Goal: Task Accomplishment & Management: Manage account settings

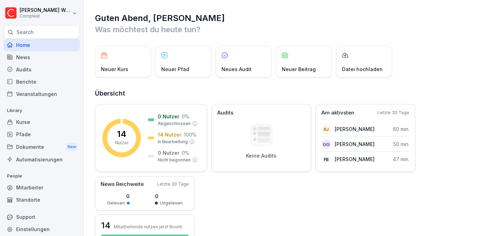
click at [35, 187] on div "Mitarbeiter" at bounding box center [42, 188] width 76 height 12
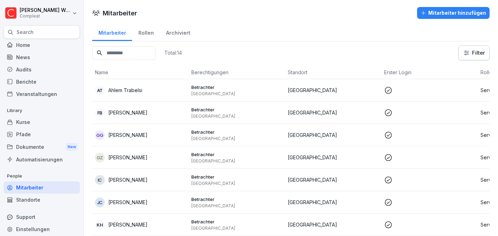
click at [146, 32] on div "Rollen" at bounding box center [146, 32] width 28 height 18
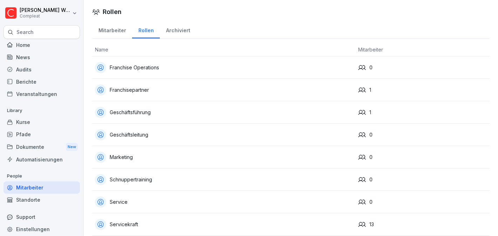
click at [172, 34] on div "Archiviert" at bounding box center [178, 30] width 36 height 18
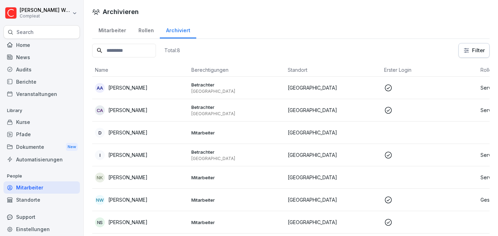
click at [350, 92] on td "[GEOGRAPHIC_DATA]" at bounding box center [333, 88] width 96 height 22
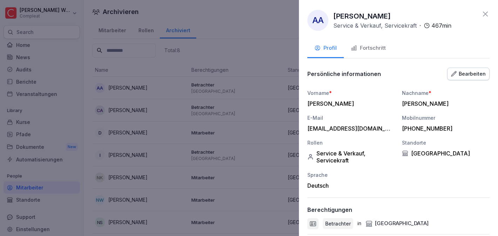
scroll to position [56, 0]
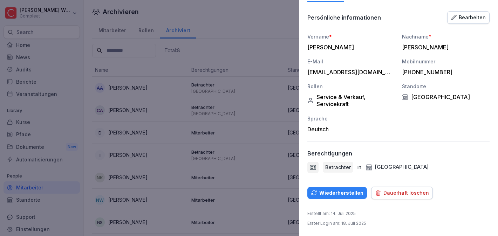
click at [391, 188] on button "Dauerhaft löschen" at bounding box center [402, 193] width 62 height 13
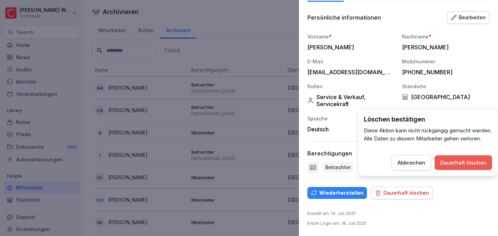
click at [474, 170] on button "Dauerhaft löschen" at bounding box center [464, 163] width 58 height 15
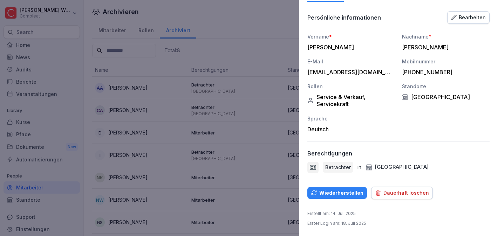
click at [379, 194] on div "Dauerhaft löschen" at bounding box center [402, 193] width 54 height 8
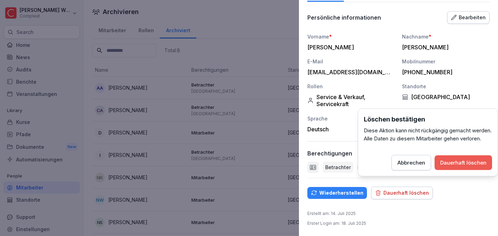
click at [455, 167] on div "Dauerhaft löschen" at bounding box center [464, 163] width 46 height 8
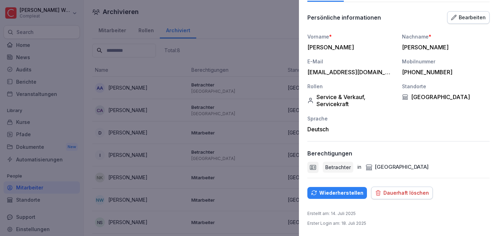
click at [278, 52] on div at bounding box center [249, 118] width 498 height 236
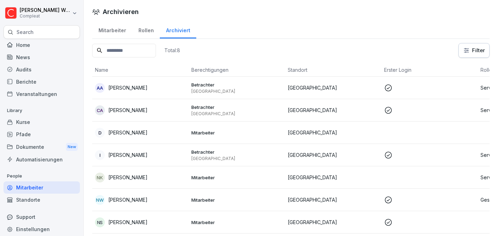
click at [107, 28] on div "Mitarbeiter" at bounding box center [112, 30] width 40 height 18
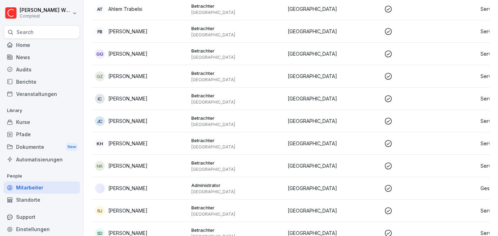
scroll to position [163, 0]
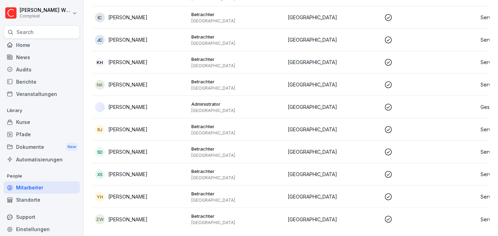
click at [238, 112] on p "[GEOGRAPHIC_DATA]" at bounding box center [237, 111] width 91 height 6
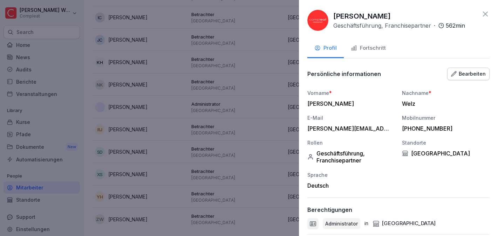
scroll to position [73, 0]
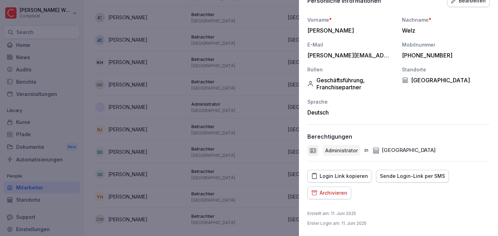
click at [394, 179] on div "Sende Login-Link per SMS" at bounding box center [412, 177] width 65 height 8
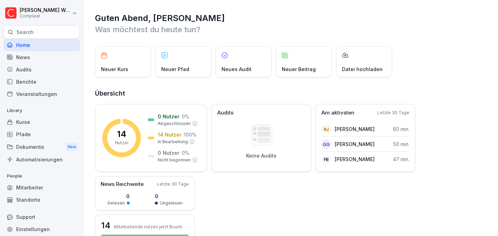
click at [26, 187] on div "Mitarbeiter" at bounding box center [42, 188] width 76 height 12
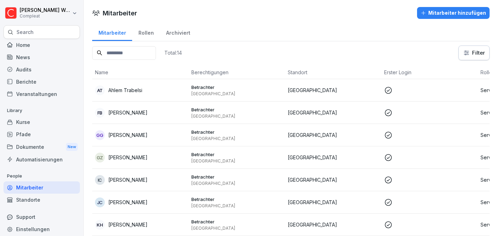
click at [177, 36] on div "Archiviert" at bounding box center [178, 32] width 36 height 18
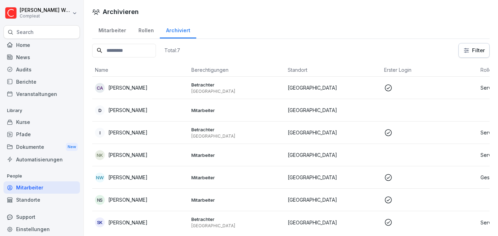
scroll to position [3, 0]
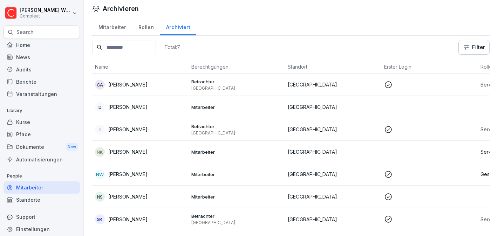
click at [374, 214] on td "[GEOGRAPHIC_DATA]" at bounding box center [333, 219] width 96 height 22
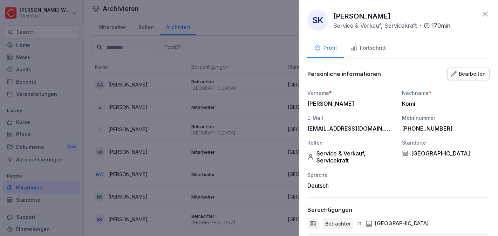
scroll to position [56, 0]
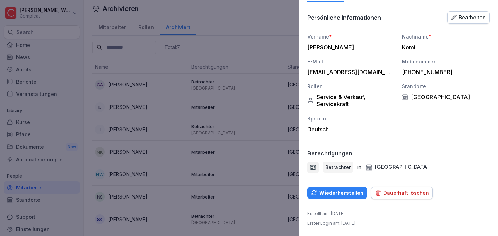
click at [404, 191] on div "Dauerhaft löschen" at bounding box center [402, 193] width 54 height 8
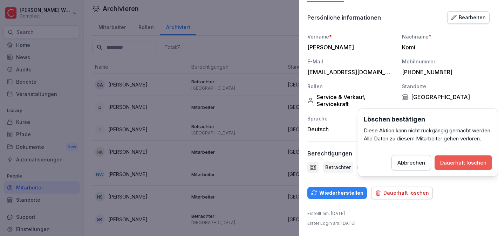
click at [454, 167] on div "Dauerhaft löschen" at bounding box center [464, 163] width 46 height 8
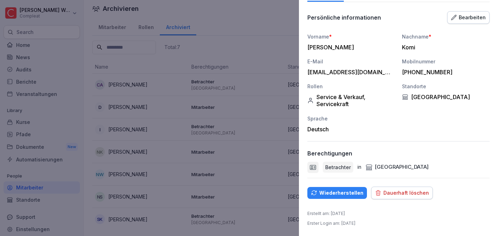
click at [259, 169] on div at bounding box center [249, 118] width 498 height 236
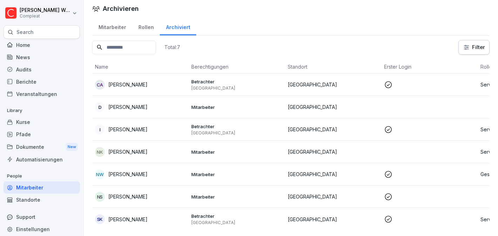
click at [217, 216] on p "Betrachter" at bounding box center [237, 216] width 91 height 6
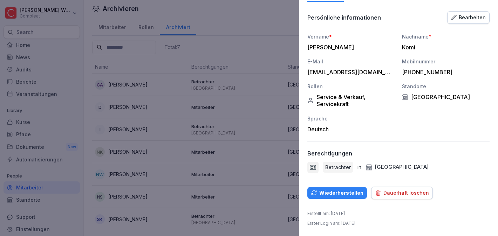
click at [382, 192] on div "Dauerhaft löschen" at bounding box center [402, 193] width 54 height 8
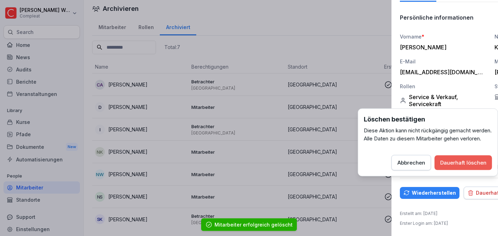
scroll to position [0, 0]
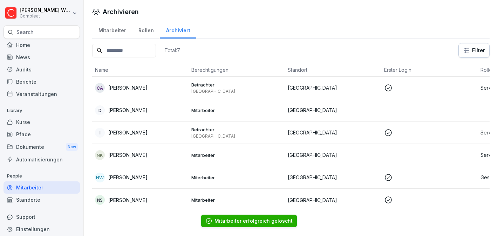
click at [208, 137] on p "[GEOGRAPHIC_DATA]" at bounding box center [237, 137] width 91 height 6
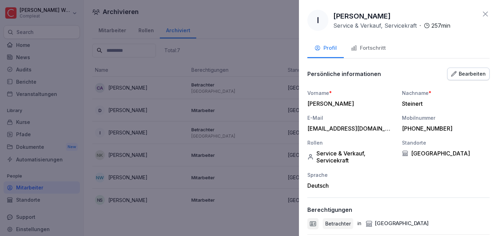
scroll to position [56, 0]
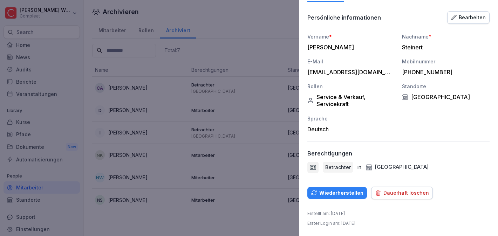
click at [403, 199] on div "I [PERSON_NAME] Service & Verkauf, Servicekraft · 257 min Profil Fortschritt Pe…" at bounding box center [398, 118] width 199 height 236
click at [405, 194] on div "Dauerhaft löschen" at bounding box center [402, 193] width 54 height 8
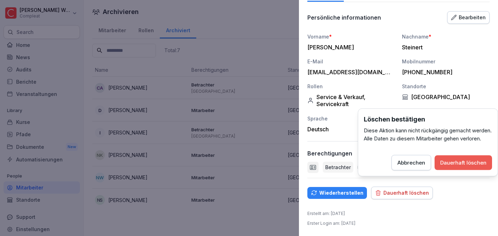
click at [465, 167] on div "Dauerhaft löschen" at bounding box center [464, 163] width 46 height 8
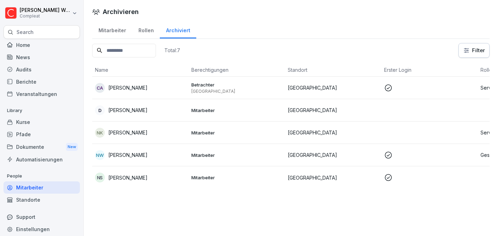
click at [210, 87] on p "Betrachter" at bounding box center [237, 85] width 91 height 6
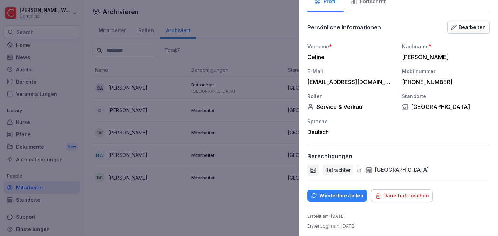
scroll to position [49, 0]
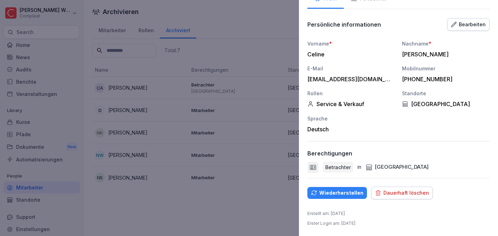
click at [390, 195] on div "Dauerhaft löschen" at bounding box center [402, 193] width 54 height 8
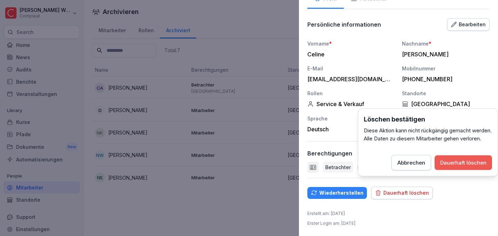
click at [460, 167] on div "Dauerhaft löschen" at bounding box center [464, 163] width 46 height 8
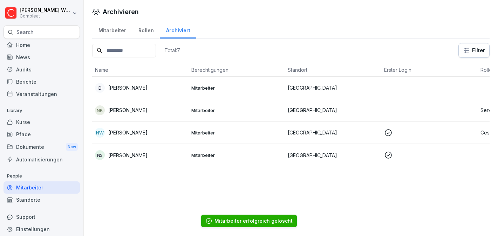
click at [145, 34] on div "Rollen" at bounding box center [146, 30] width 28 height 18
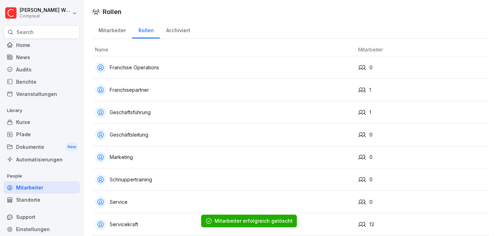
click at [108, 32] on div "Mitarbeiter" at bounding box center [112, 30] width 40 height 18
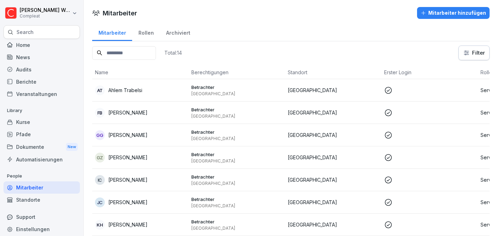
click at [176, 36] on div "Archiviert" at bounding box center [178, 32] width 36 height 18
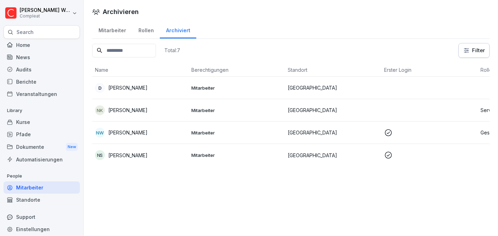
click at [236, 109] on p "Mitarbeiter" at bounding box center [237, 110] width 91 height 6
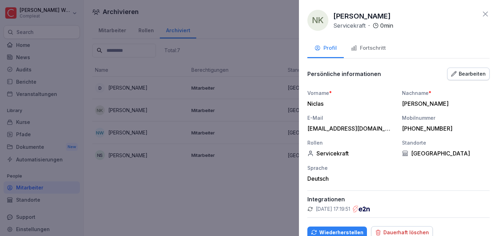
click at [216, 190] on div at bounding box center [249, 118] width 498 height 236
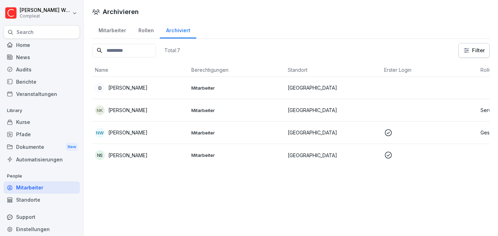
click at [119, 31] on div "Mitarbeiter" at bounding box center [112, 30] width 40 height 18
